Goal: Task Accomplishment & Management: Use online tool/utility

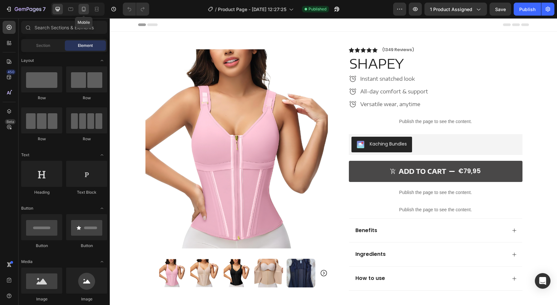
click at [83, 9] on icon at bounding box center [84, 9] width 7 height 7
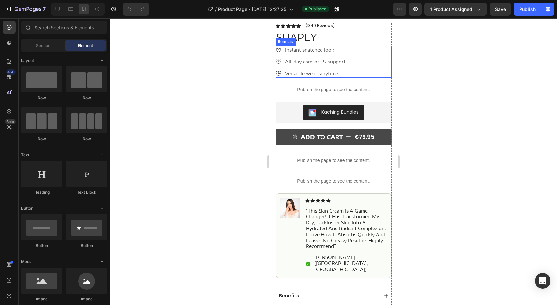
scroll to position [172, 0]
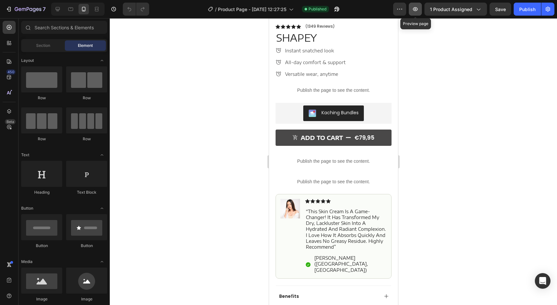
click at [419, 7] on icon "button" at bounding box center [415, 9] width 7 height 7
click at [366, 115] on div "Kaching Bundles" at bounding box center [333, 114] width 111 height 16
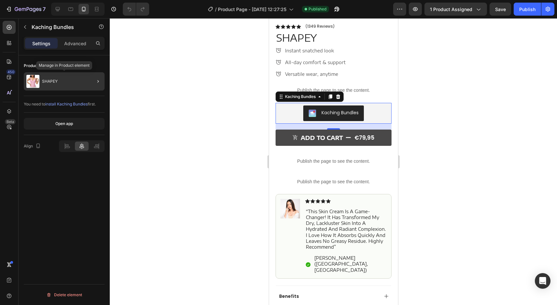
click at [77, 80] on div "SHAPEY" at bounding box center [64, 81] width 81 height 18
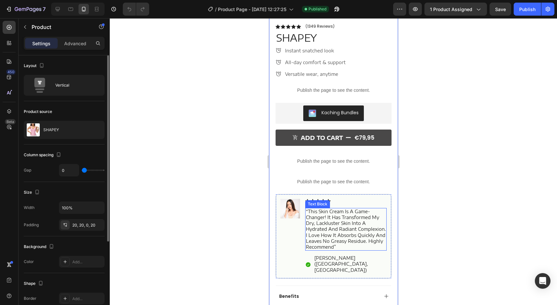
click at [332, 227] on p "“this skin cream is a game-changer! it has transformed my dry, lackluster skin …" at bounding box center [346, 229] width 80 height 41
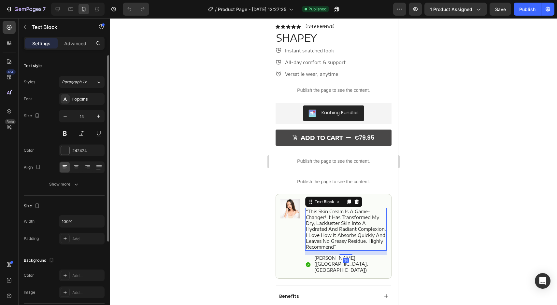
click at [332, 227] on p "“this skin cream is a game-changer! it has transformed my dry, lackluster skin …" at bounding box center [346, 229] width 80 height 41
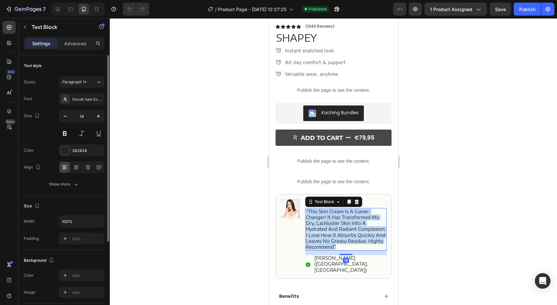
click at [332, 227] on p "“this skin cream is a game-changer! it has transformed my dry, lackluster skin …" at bounding box center [346, 229] width 80 height 41
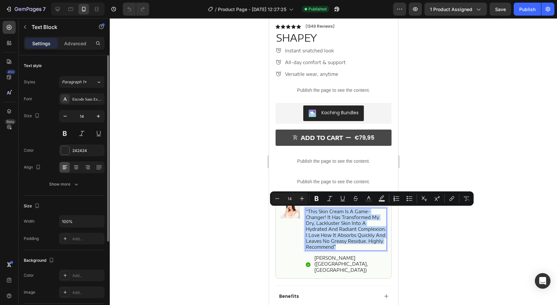
copy p "“this skin cream is a game-changer! it has transformed my dry, lackluster skin …"
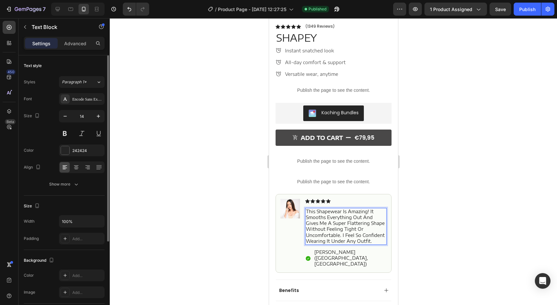
click at [316, 222] on p "This shapewear is amazing! It smooths everything out and gives me a super flatt…" at bounding box center [346, 227] width 80 height 36
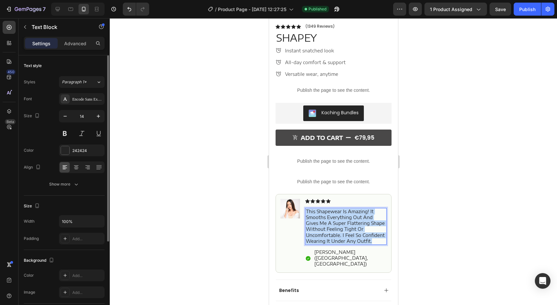
click at [316, 222] on p "This shapewear is amazing! It smooths everything out and gives me a super flatt…" at bounding box center [346, 227] width 80 height 36
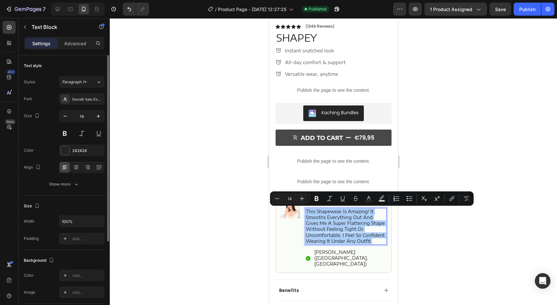
click at [211, 164] on div at bounding box center [333, 161] width 447 height 287
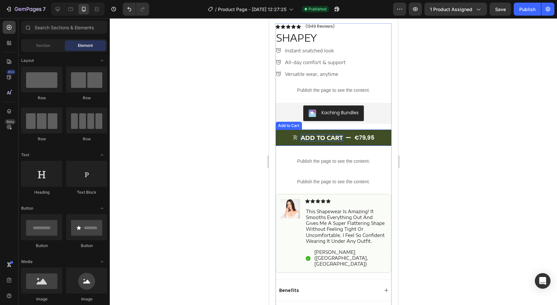
click at [328, 138] on div "ADD TO CART" at bounding box center [322, 137] width 42 height 7
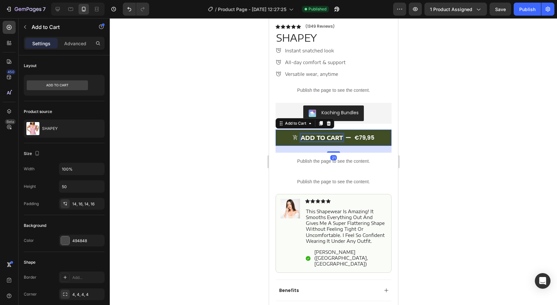
click at [328, 138] on div "ADD TO CART" at bounding box center [322, 137] width 42 height 7
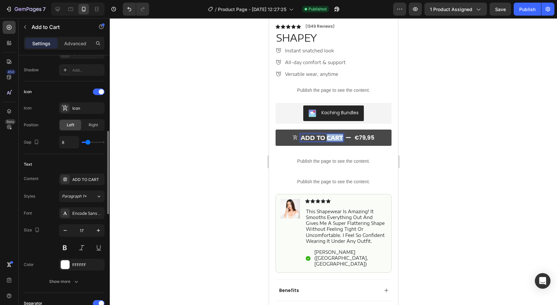
scroll to position [265, 0]
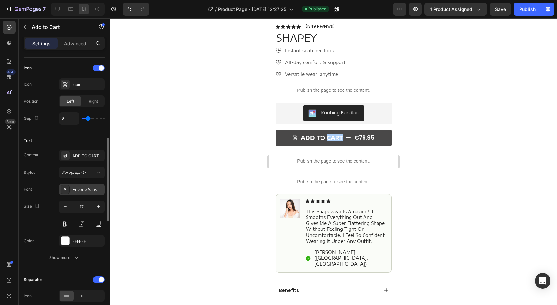
click at [86, 189] on div "Encode Sans Expanded" at bounding box center [87, 190] width 31 height 6
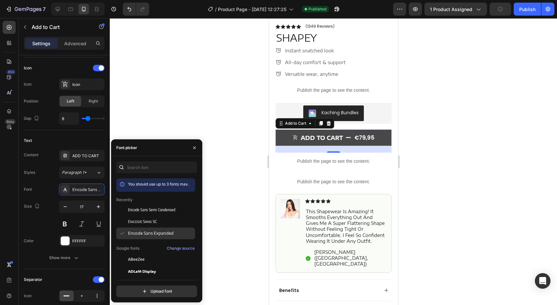
click at [147, 232] on span "Encode Sans Expanded" at bounding box center [151, 234] width 46 height 6
click at [242, 185] on div at bounding box center [333, 161] width 447 height 287
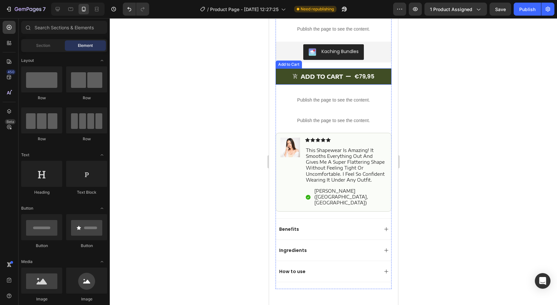
scroll to position [238, 0]
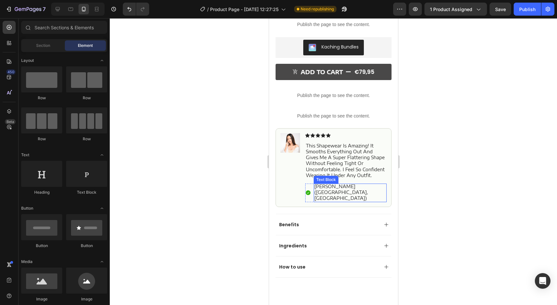
click at [357, 185] on p "[PERSON_NAME] ([GEOGRAPHIC_DATA], [GEOGRAPHIC_DATA])" at bounding box center [350, 193] width 72 height 18
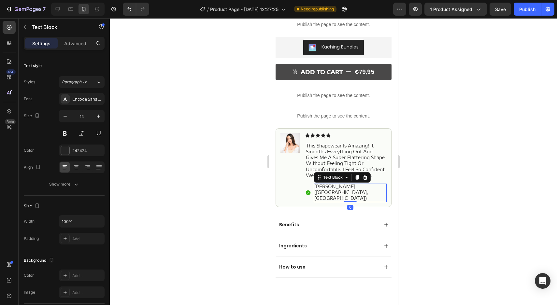
click at [375, 187] on div "[PERSON_NAME] ([GEOGRAPHIC_DATA], [GEOGRAPHIC_DATA])" at bounding box center [350, 193] width 73 height 19
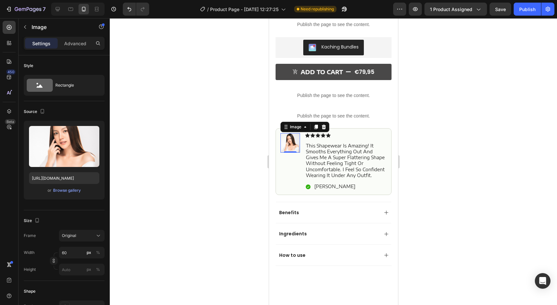
click at [291, 143] on img at bounding box center [290, 143] width 20 height 20
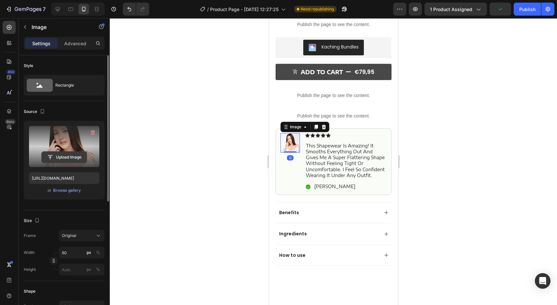
click at [72, 155] on input "file" at bounding box center [64, 157] width 45 height 11
click at [69, 159] on input "file" at bounding box center [64, 157] width 45 height 11
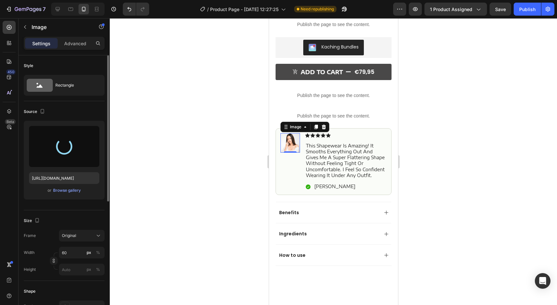
type input "[URL][DOMAIN_NAME]"
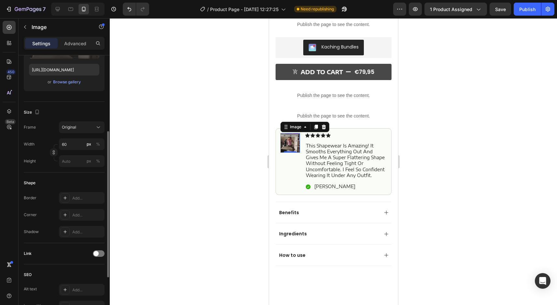
scroll to position [121, 0]
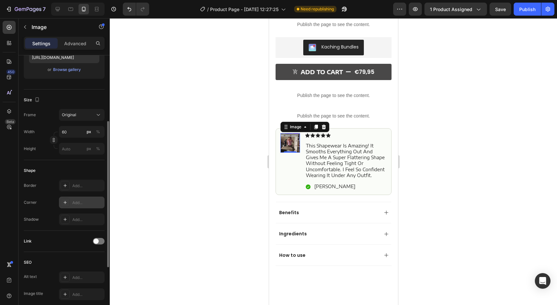
click at [83, 201] on div "Add..." at bounding box center [87, 203] width 31 height 6
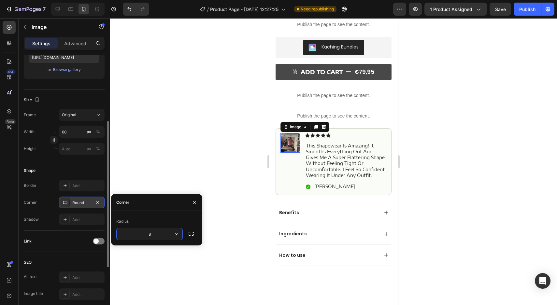
click at [207, 132] on div at bounding box center [333, 161] width 447 height 287
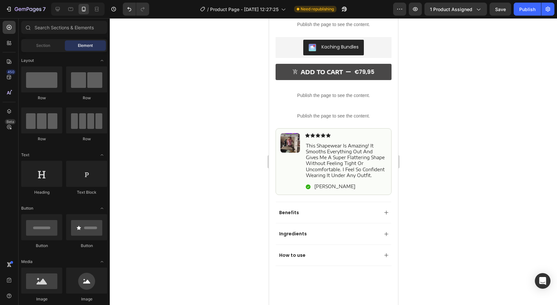
click at [207, 132] on div at bounding box center [333, 161] width 447 height 287
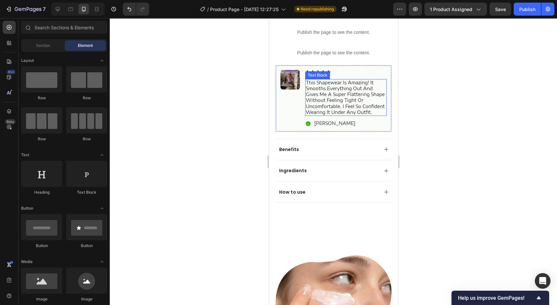
scroll to position [301, 0]
click at [310, 173] on div "Ingredients" at bounding box center [328, 171] width 100 height 8
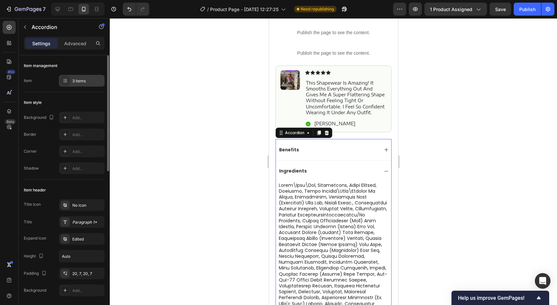
click at [70, 78] on div "3 items" at bounding box center [82, 81] width 46 height 12
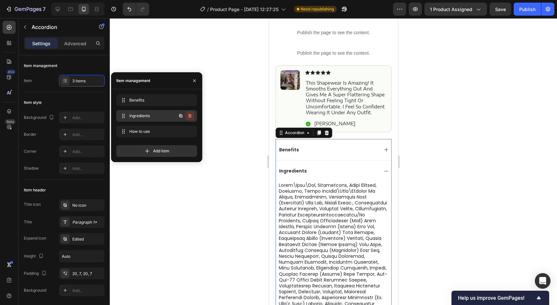
click at [189, 116] on icon "button" at bounding box center [189, 117] width 0 height 2
click at [189, 116] on div "Delete" at bounding box center [186, 116] width 12 height 6
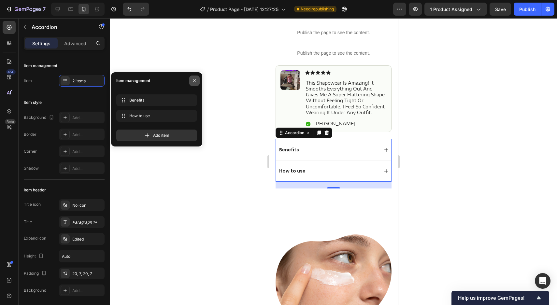
click at [197, 77] on button "button" at bounding box center [194, 81] width 10 height 10
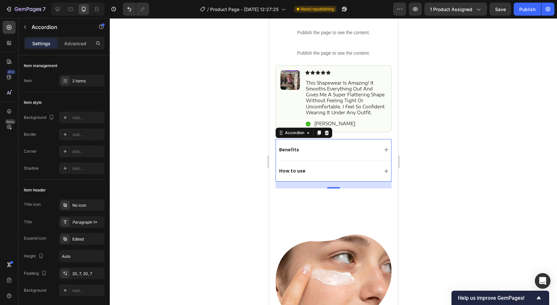
click at [211, 119] on div at bounding box center [333, 161] width 447 height 287
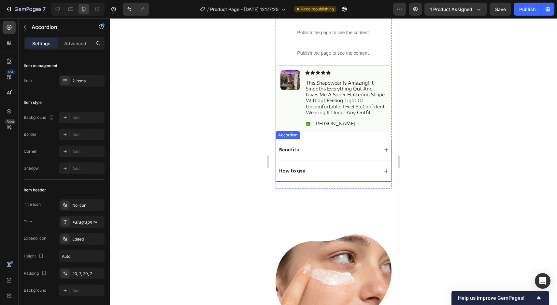
click at [315, 156] on div "Benefits" at bounding box center [333, 149] width 115 height 21
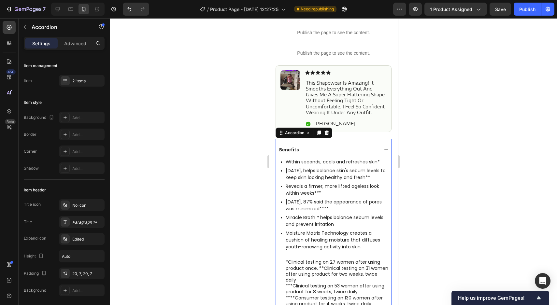
click at [361, 147] on div "Benefits" at bounding box center [328, 150] width 100 height 8
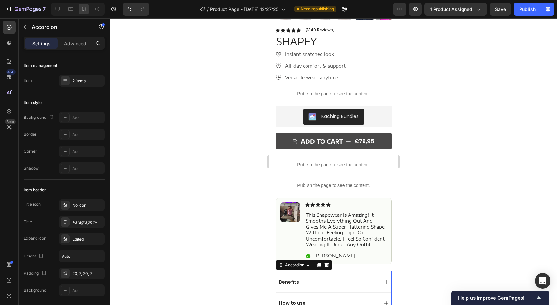
scroll to position [166, 0]
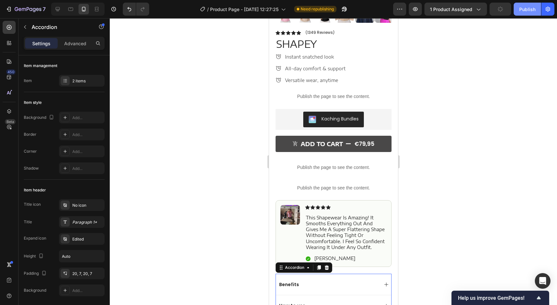
click at [524, 8] on div "Publish" at bounding box center [528, 9] width 16 height 7
